Goal: Task Accomplishment & Management: Complete application form

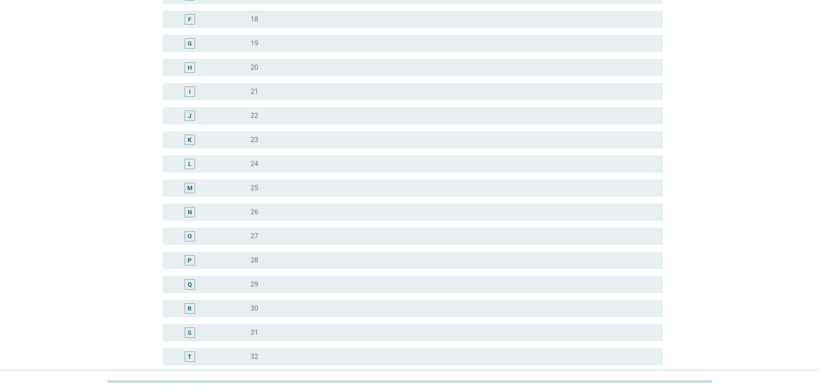
click at [267, 332] on div "radio_button_unchecked 31" at bounding box center [450, 333] width 399 height 9
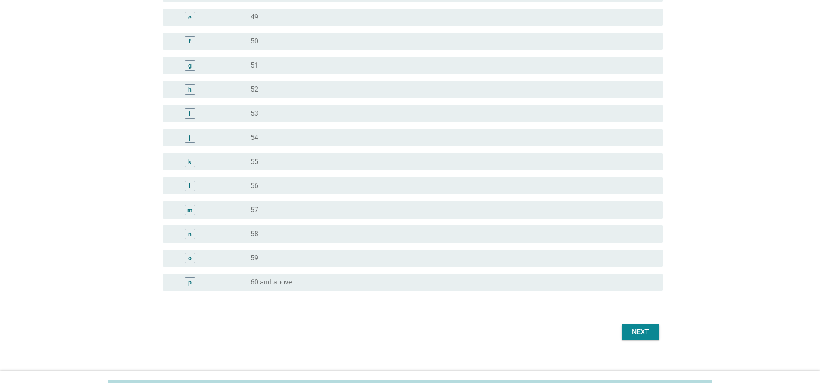
scroll to position [975, 0]
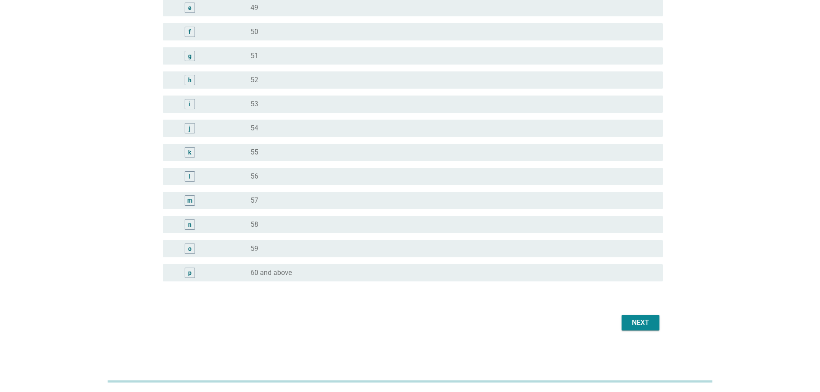
click at [640, 320] on div "Next" at bounding box center [641, 323] width 24 height 10
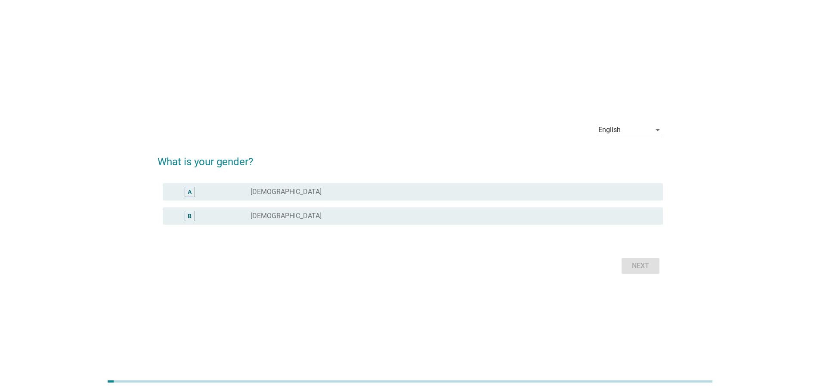
click at [274, 209] on div "B radio_button_unchecked [DEMOGRAPHIC_DATA]" at bounding box center [413, 216] width 500 height 17
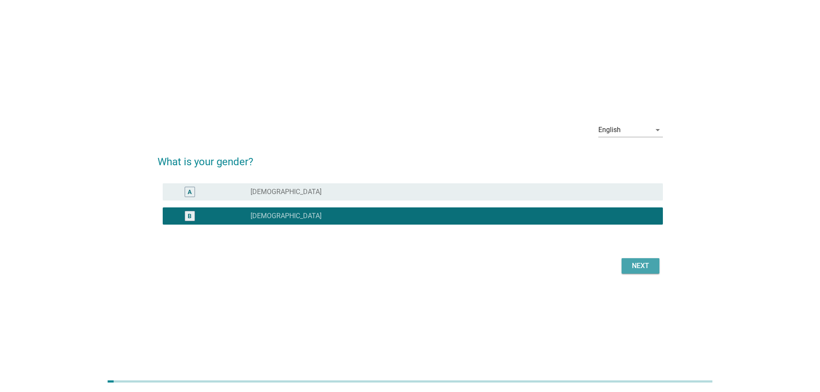
click at [643, 269] on div "Next" at bounding box center [641, 266] width 24 height 10
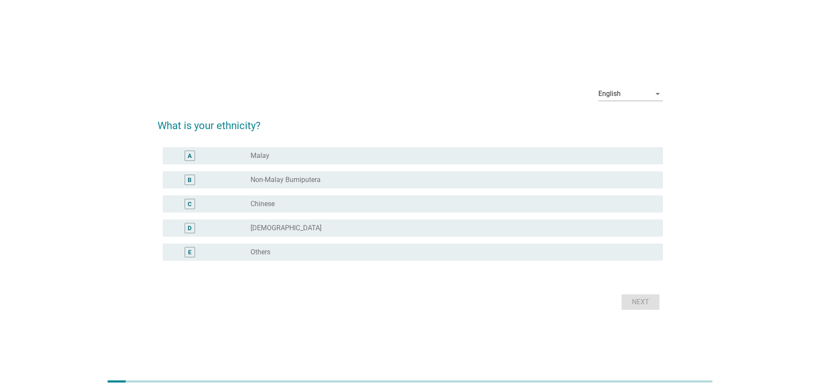
click at [292, 200] on div "radio_button_unchecked Chinese" at bounding box center [450, 204] width 399 height 9
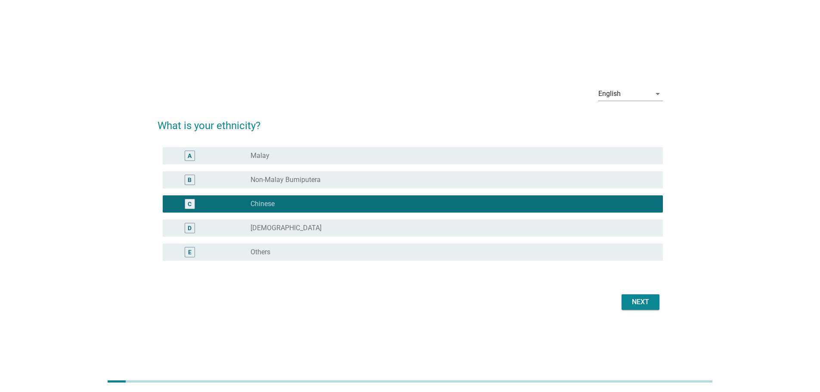
click at [634, 300] on div "Next" at bounding box center [641, 302] width 24 height 10
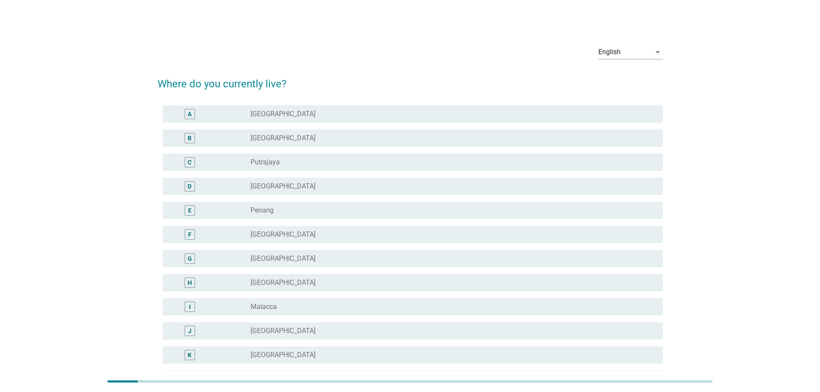
click at [284, 114] on label "[GEOGRAPHIC_DATA]" at bounding box center [283, 114] width 65 height 9
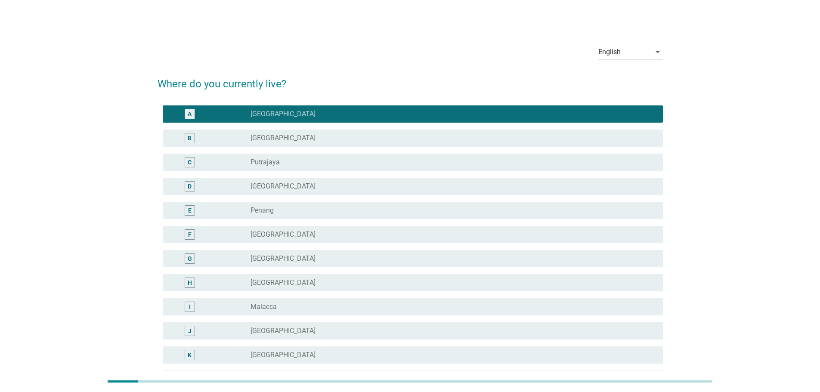
scroll to position [203, 0]
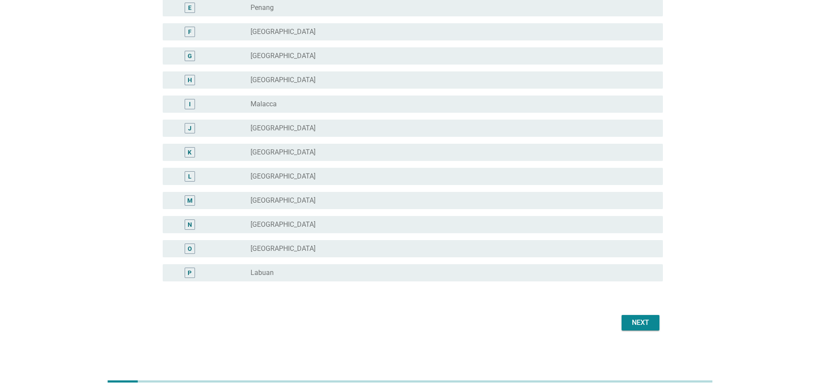
click at [637, 313] on div "Next" at bounding box center [411, 323] width 506 height 21
click at [640, 321] on div "Next" at bounding box center [641, 323] width 24 height 10
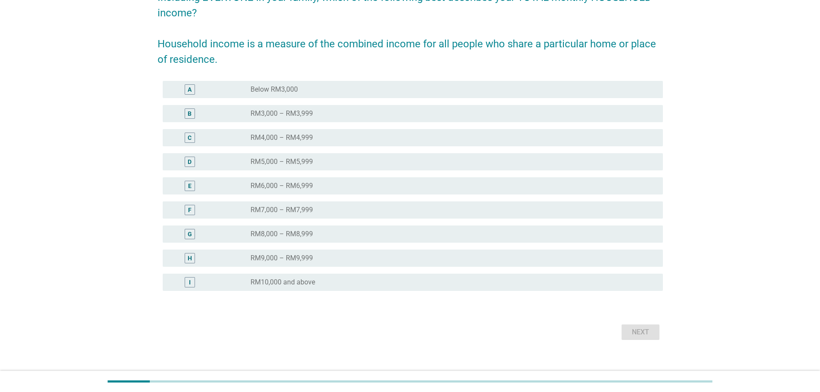
scroll to position [96, 0]
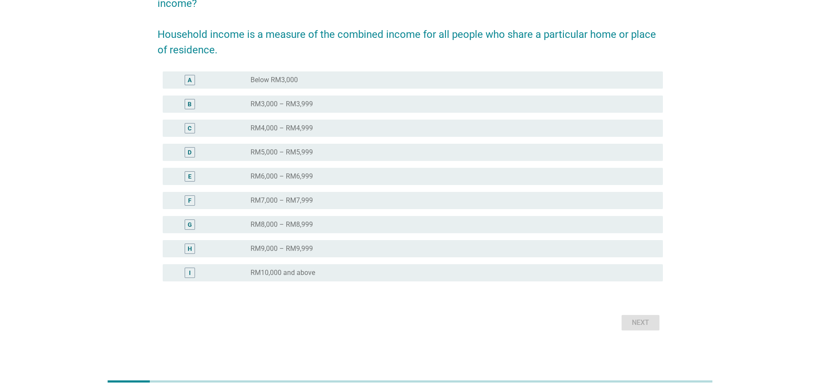
click at [296, 271] on label "RM10,000 and above" at bounding box center [283, 273] width 65 height 9
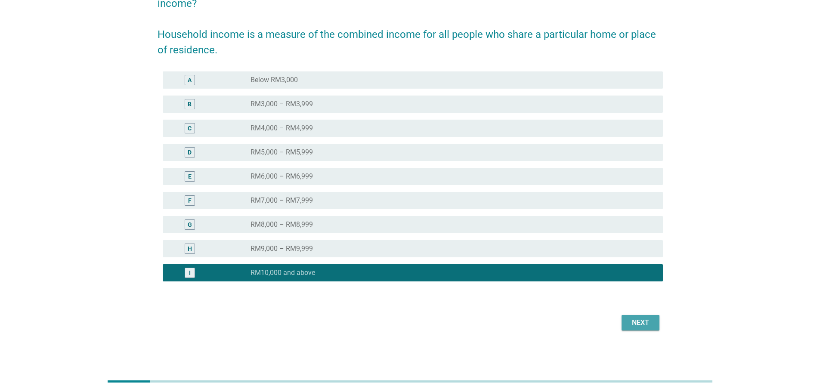
click at [642, 323] on div "Next" at bounding box center [641, 323] width 24 height 10
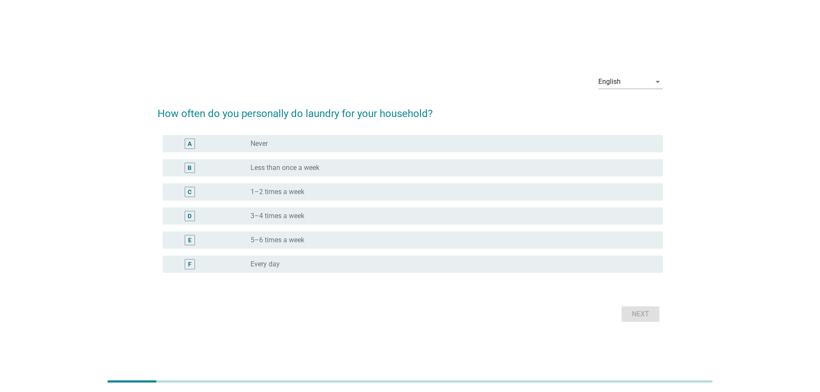
click at [302, 192] on label "1–2 times a week" at bounding box center [278, 192] width 54 height 9
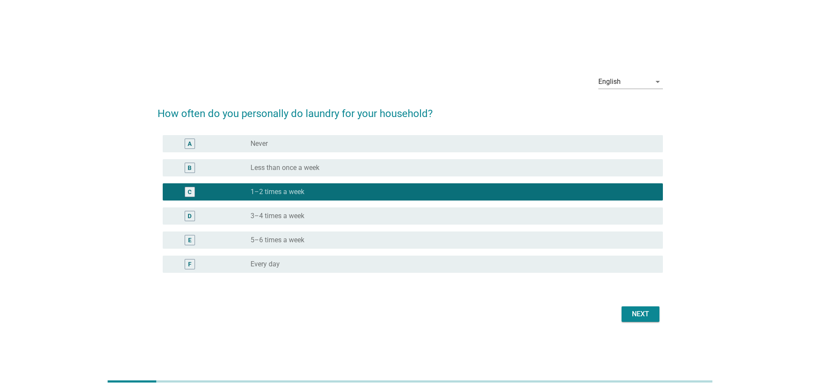
click at [648, 314] on div "Next" at bounding box center [641, 314] width 24 height 10
